Goal: Task Accomplishment & Management: Complete application form

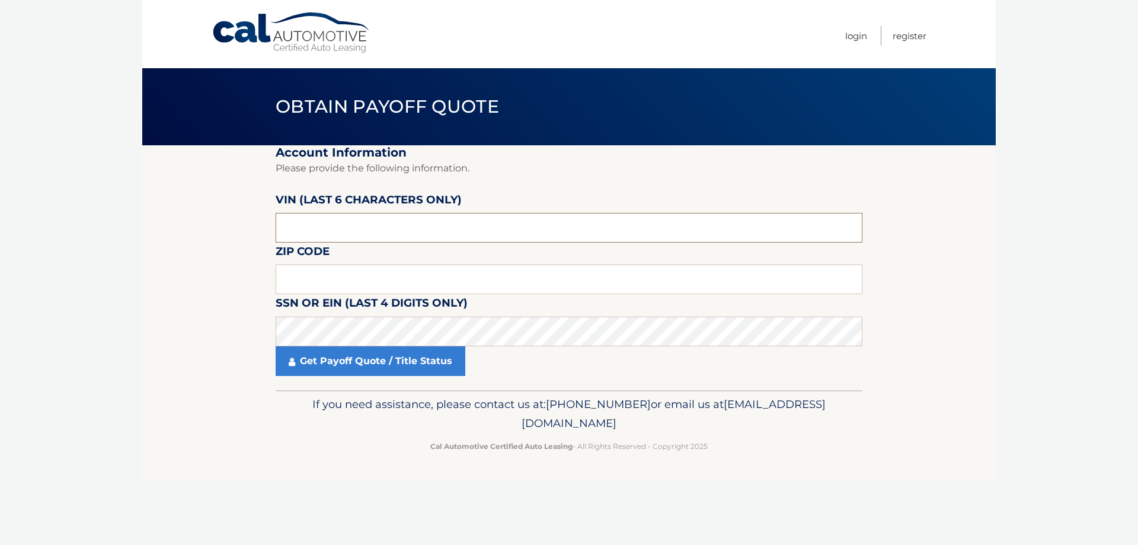
click at [339, 226] on input "text" at bounding box center [569, 228] width 587 height 30
paste input "172414"
type input "172414"
click at [331, 286] on input "text" at bounding box center [569, 279] width 587 height 30
click at [1044, 206] on body "Cal Automotive Menu Login Register Obtain Payoff Quote" at bounding box center [569, 272] width 1138 height 545
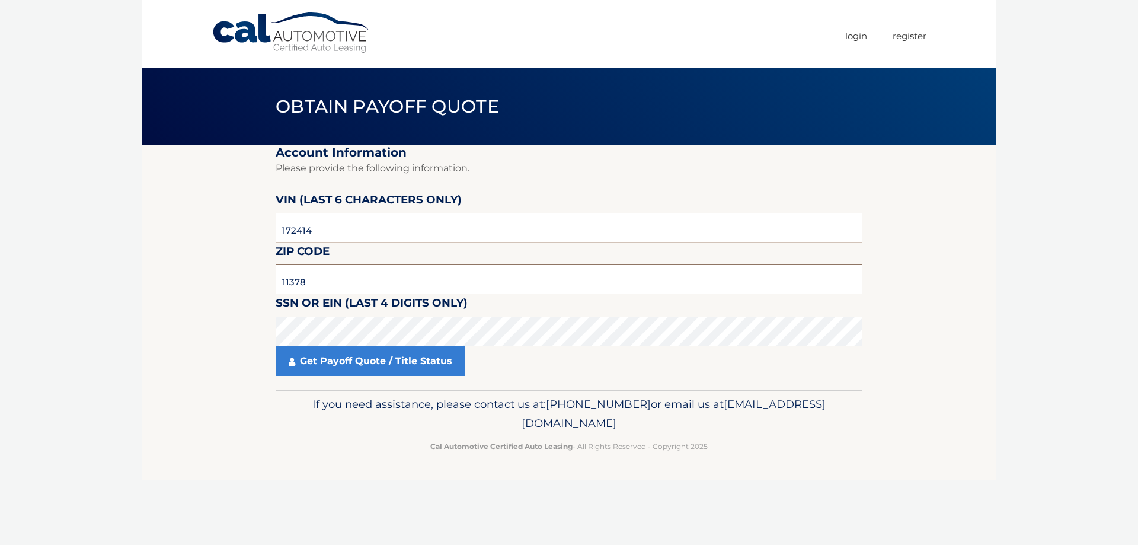
drag, startPoint x: 312, startPoint y: 285, endPoint x: 234, endPoint y: 282, distance: 77.7
click at [235, 282] on section "Account Information Please provide the following information. [PERSON_NAME] (la…" at bounding box center [569, 267] width 854 height 245
type input "11747"
click at [346, 510] on div "Cal Automotive Menu Login Register Obtain Payoff Quote ×" at bounding box center [569, 272] width 854 height 545
click at [331, 362] on link "Get Payoff Quote / Title Status" at bounding box center [371, 361] width 190 height 30
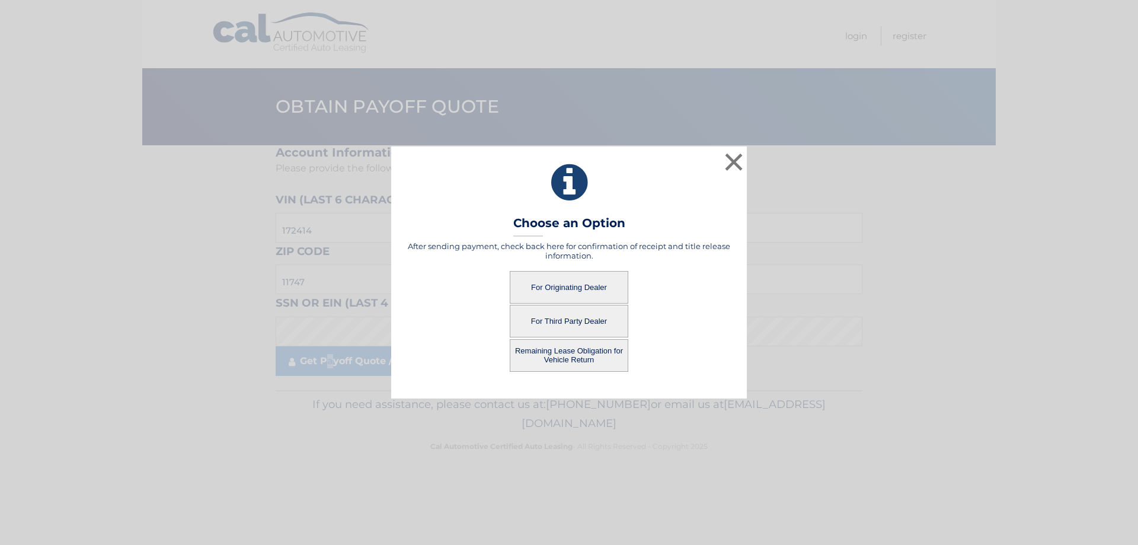
click at [589, 287] on button "For Originating Dealer" at bounding box center [569, 287] width 119 height 33
click at [587, 286] on button "For Originating Dealer" at bounding box center [569, 287] width 119 height 33
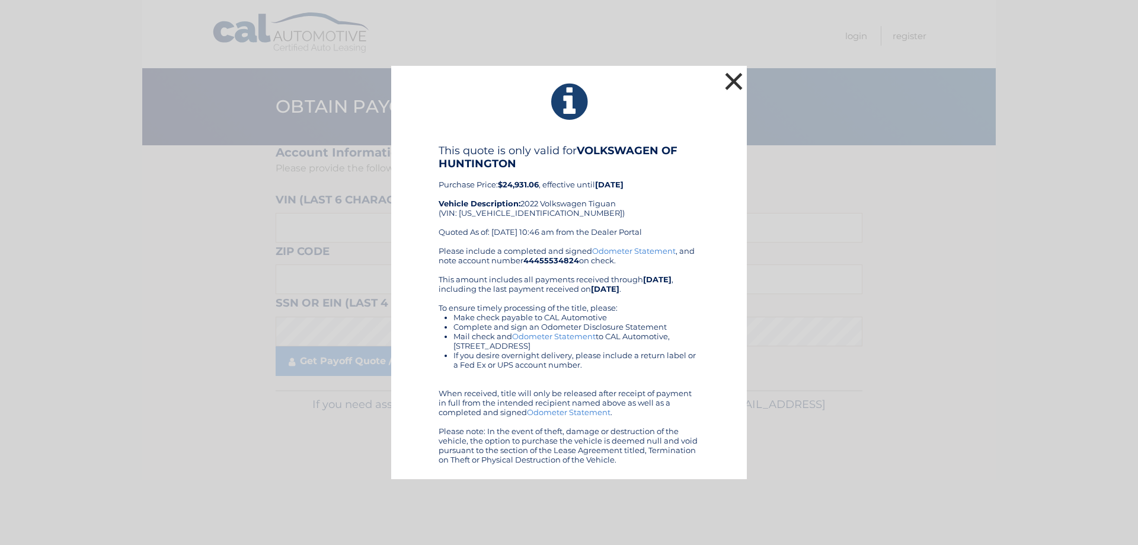
click at [736, 80] on button "×" at bounding box center [734, 81] width 24 height 24
